Goal: Navigation & Orientation: Find specific page/section

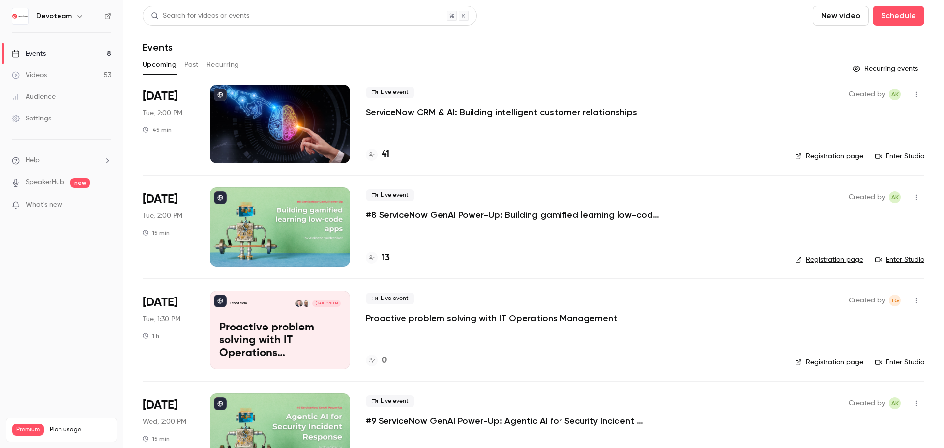
click at [46, 74] on div "Videos" at bounding box center [29, 75] width 35 height 10
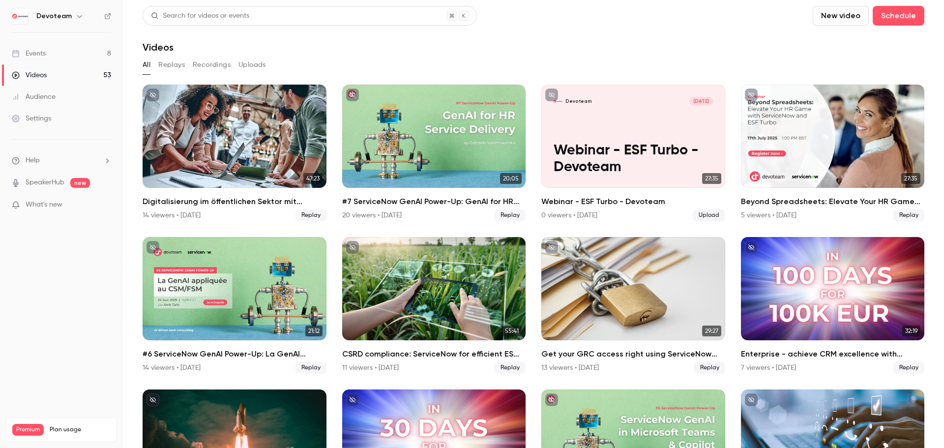
click at [59, 45] on link "Events 8" at bounding box center [61, 54] width 123 height 22
